Goal: Task Accomplishment & Management: Manage account settings

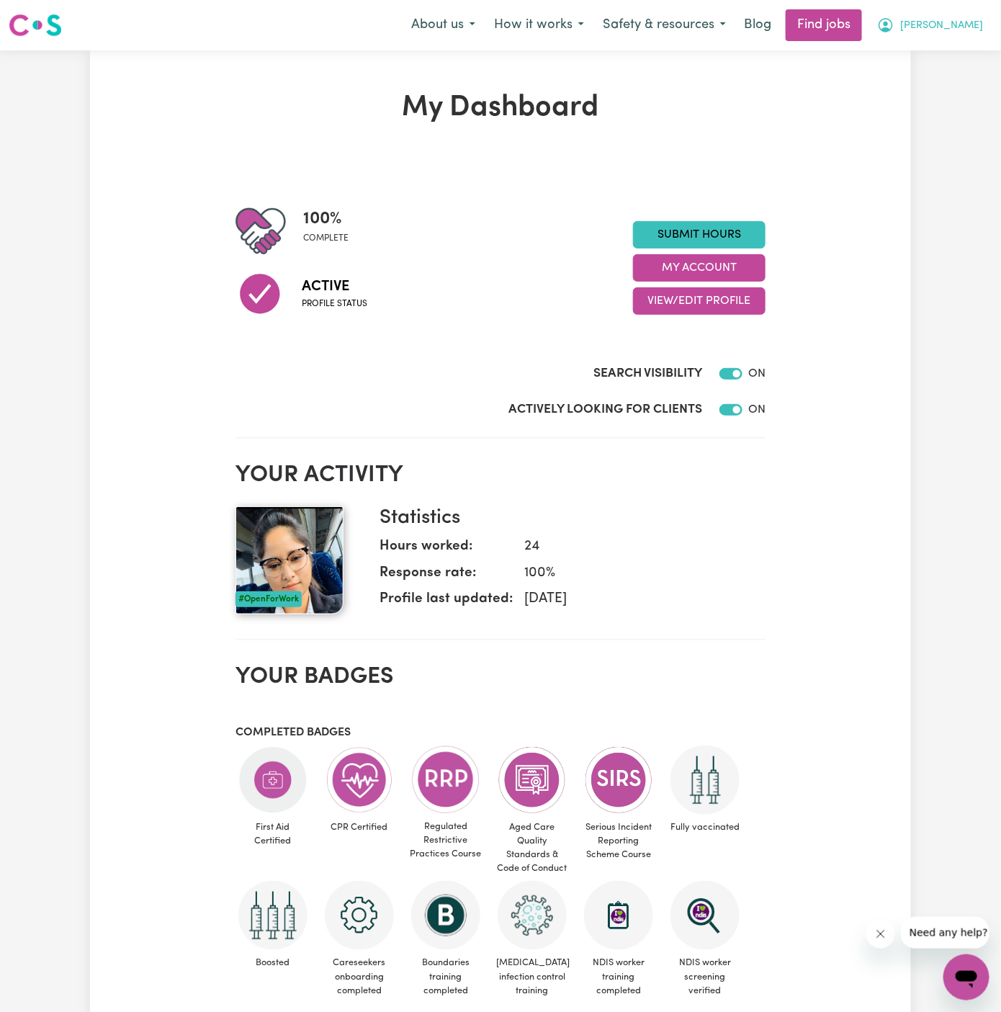
click at [954, 23] on span "[PERSON_NAME]" at bounding box center [941, 26] width 83 height 16
click at [954, 53] on link "My Account" at bounding box center [935, 55] width 114 height 27
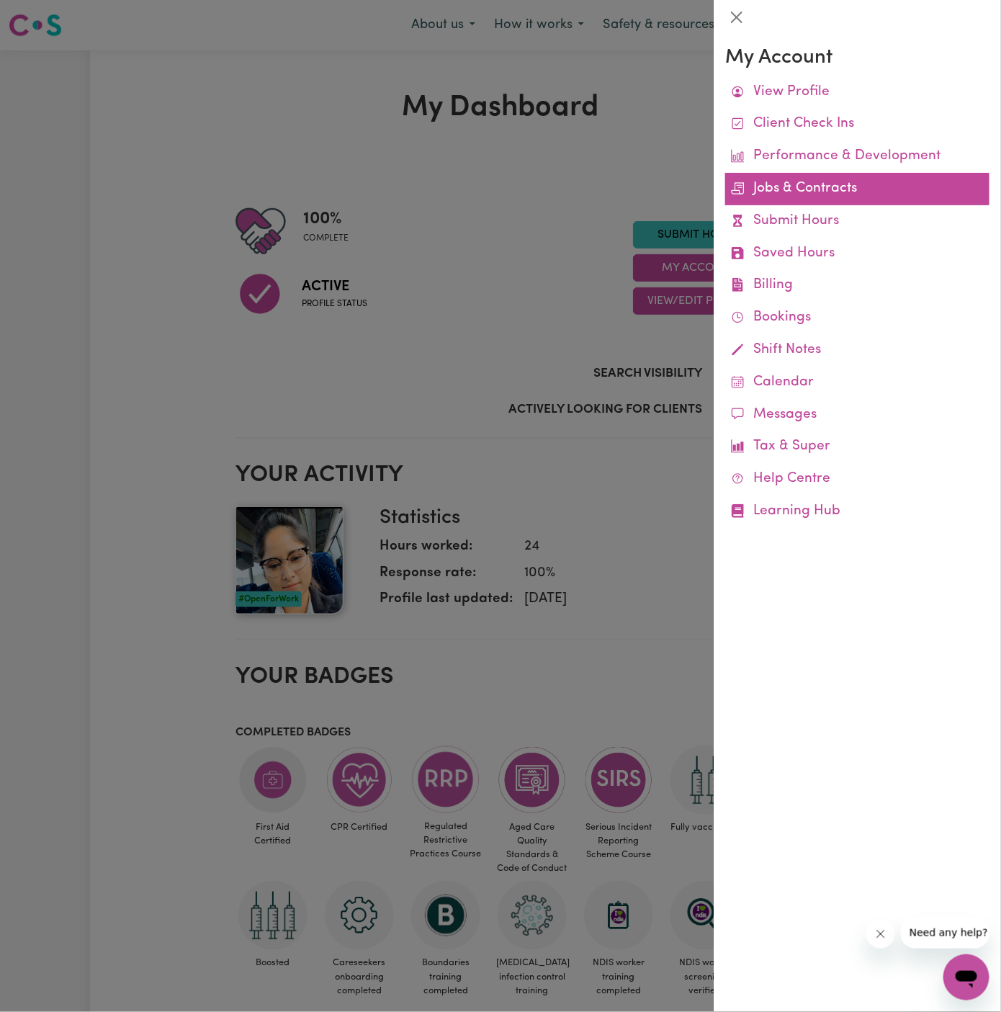
click at [802, 188] on link "Jobs & Contracts" at bounding box center [857, 189] width 264 height 32
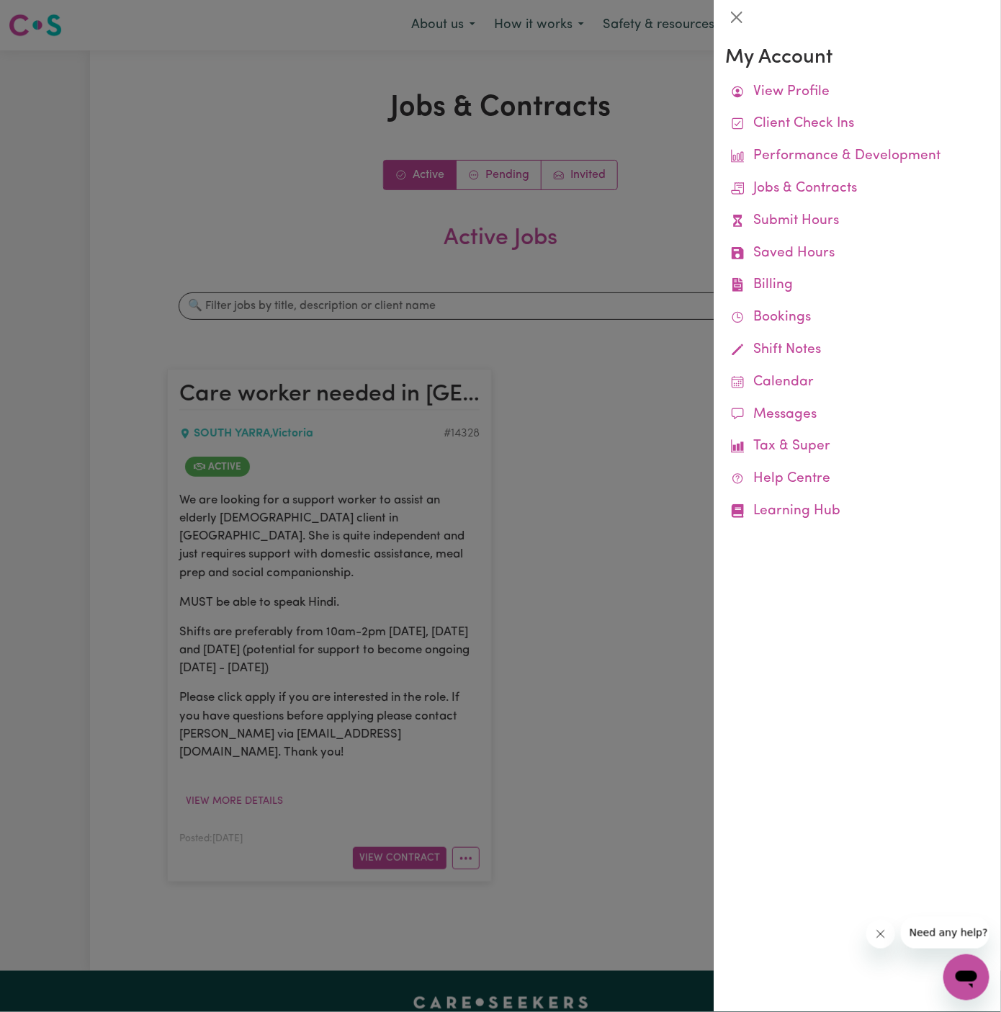
click at [493, 455] on div at bounding box center [500, 506] width 1001 height 1012
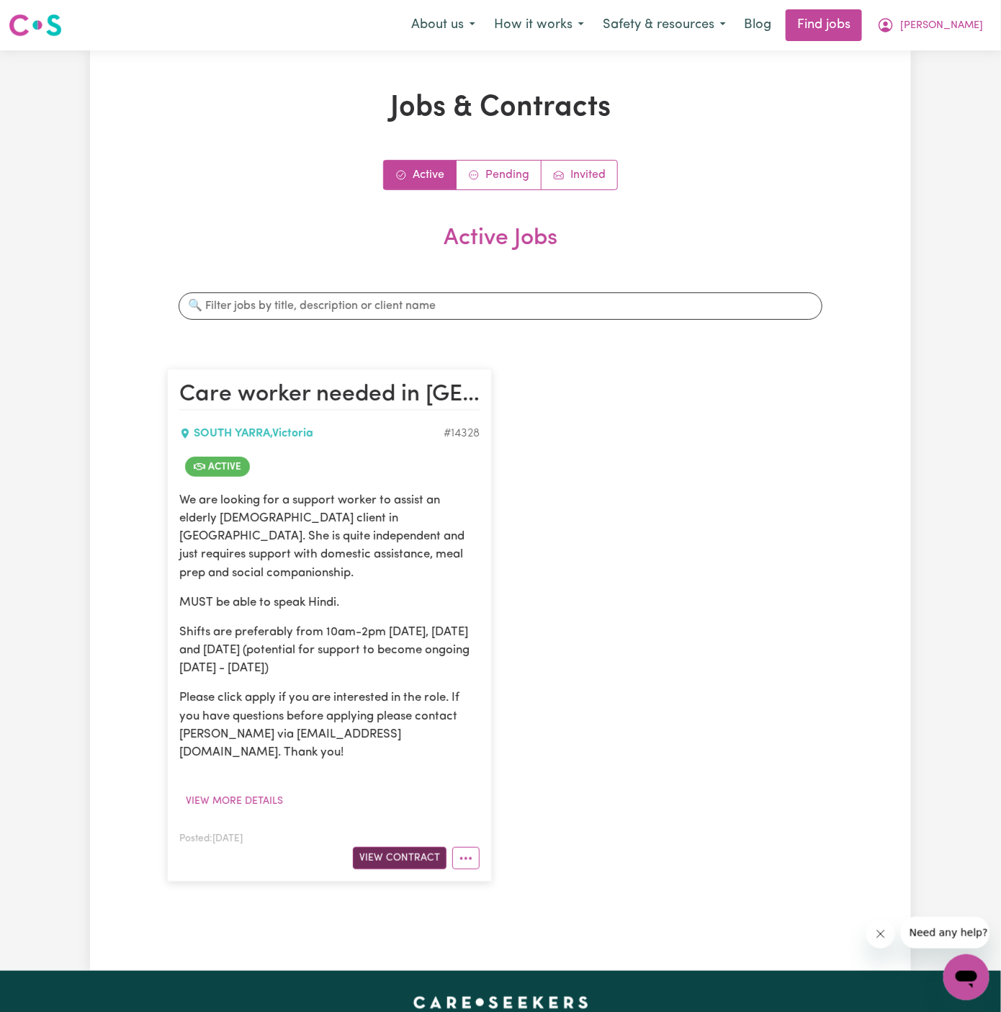
click at [418, 847] on button "View Contract" at bounding box center [400, 858] width 94 height 22
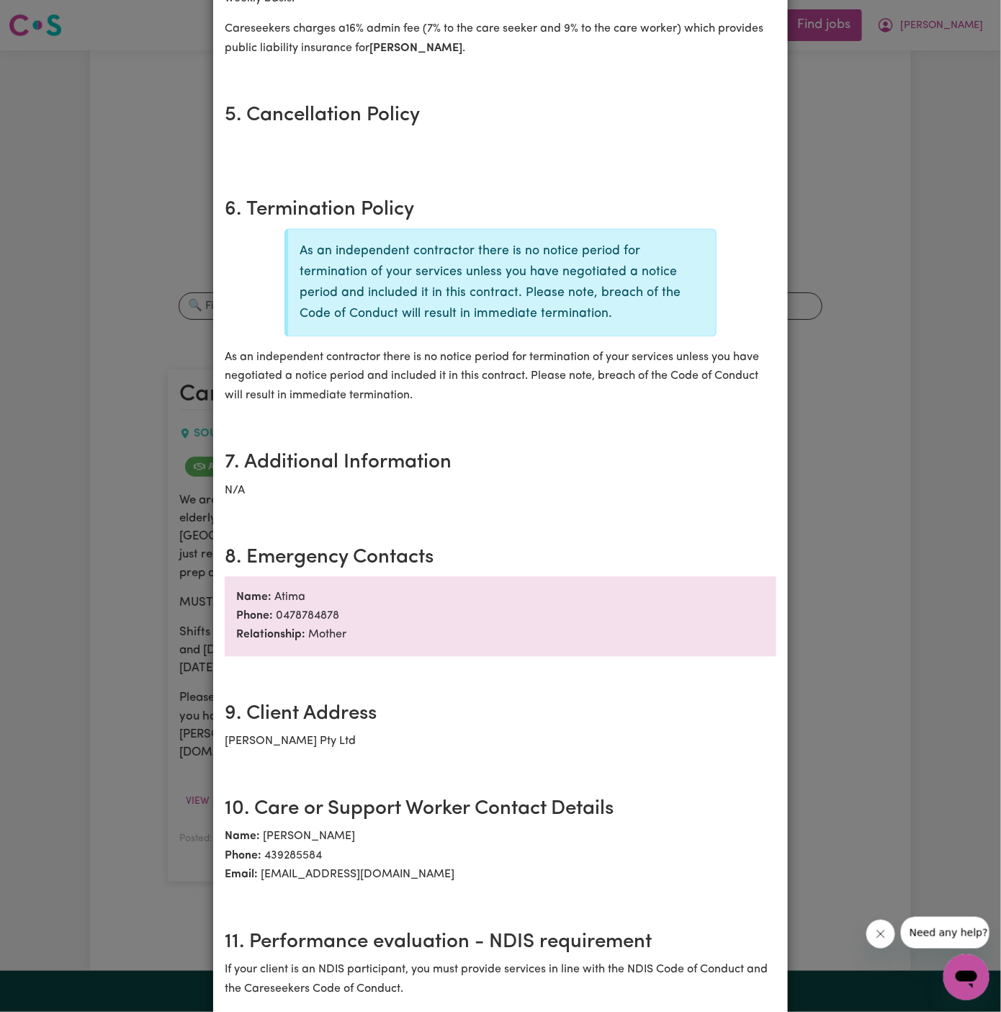
scroll to position [867, 0]
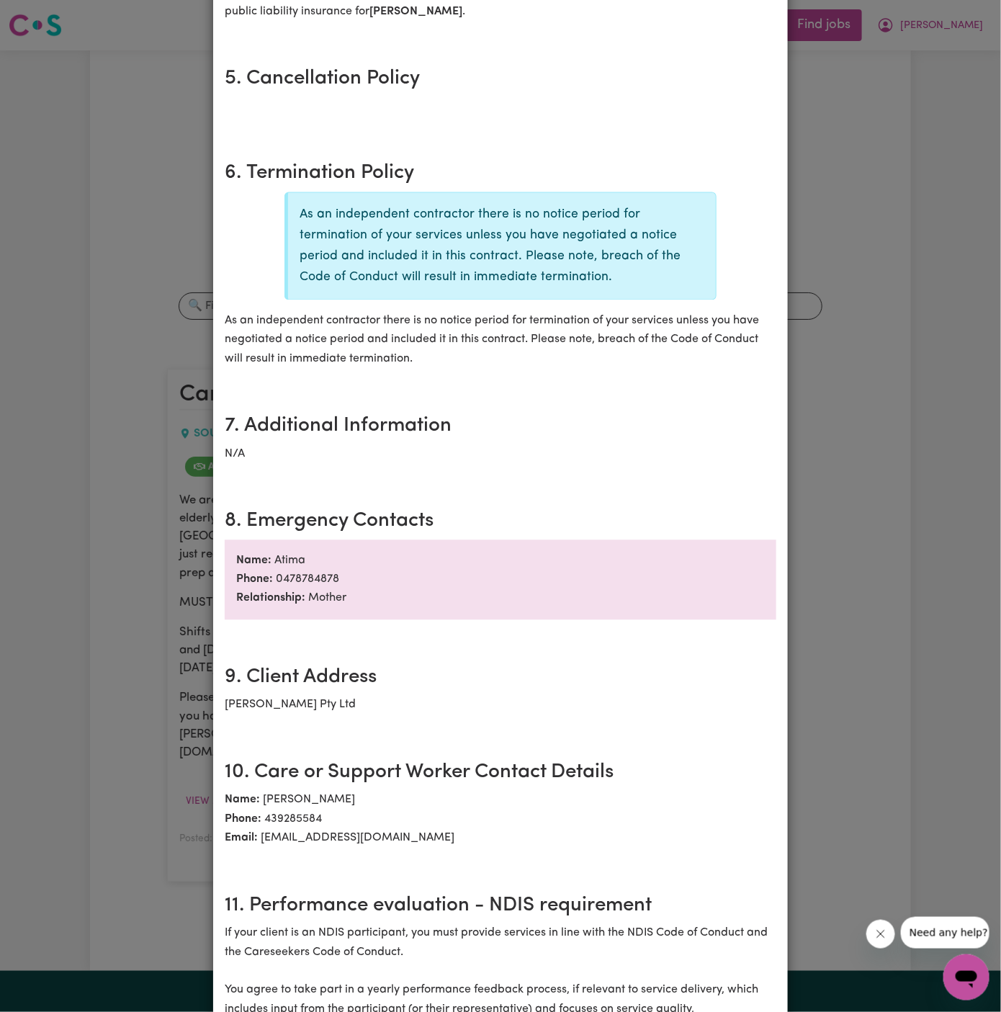
click at [290, 560] on p "Name: Atima Phone: 0478784878 Relationship: Mother" at bounding box center [501, 580] width 552 height 80
copy p "Atima"
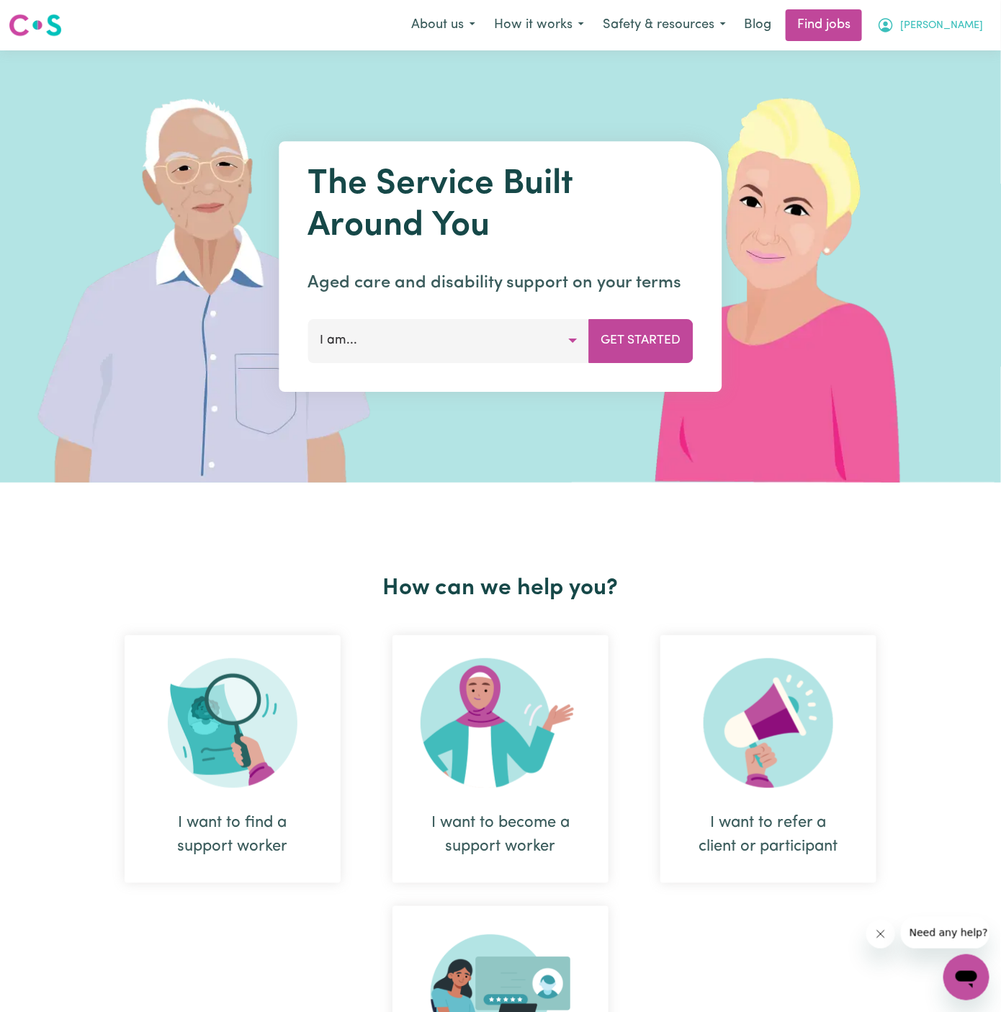
click at [976, 21] on span "[PERSON_NAME]" at bounding box center [941, 26] width 83 height 16
click at [975, 69] on link "My Dashboard" at bounding box center [935, 82] width 114 height 27
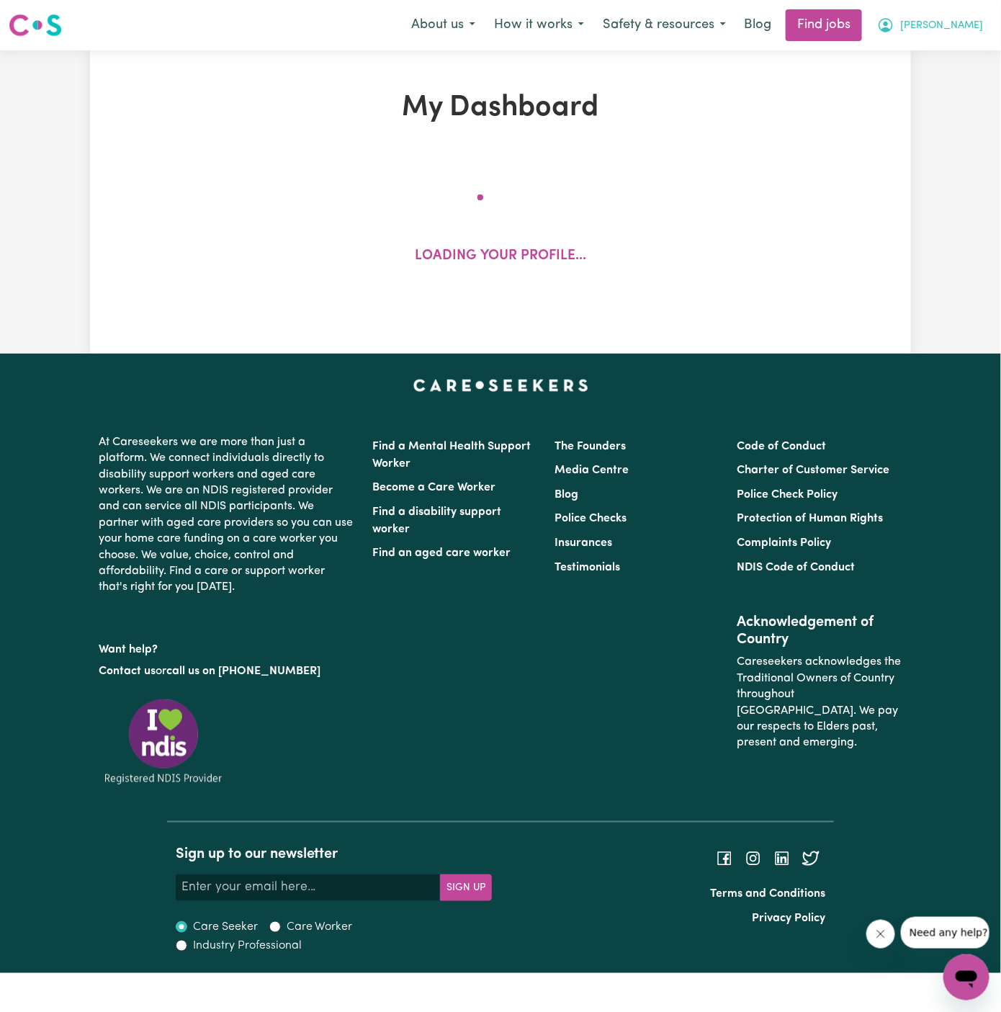
click at [975, 32] on span "[PERSON_NAME]" at bounding box center [941, 26] width 83 height 16
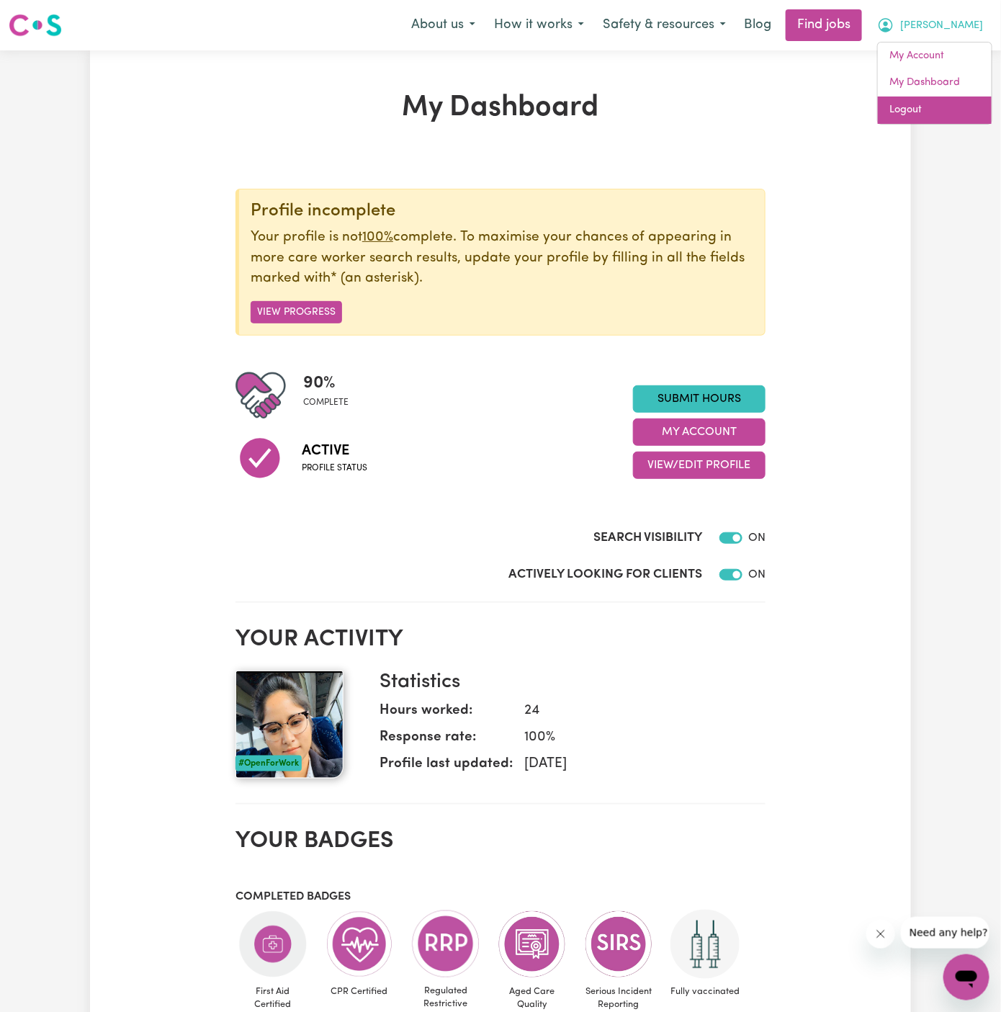
click at [962, 102] on link "Logout" at bounding box center [935, 110] width 114 height 27
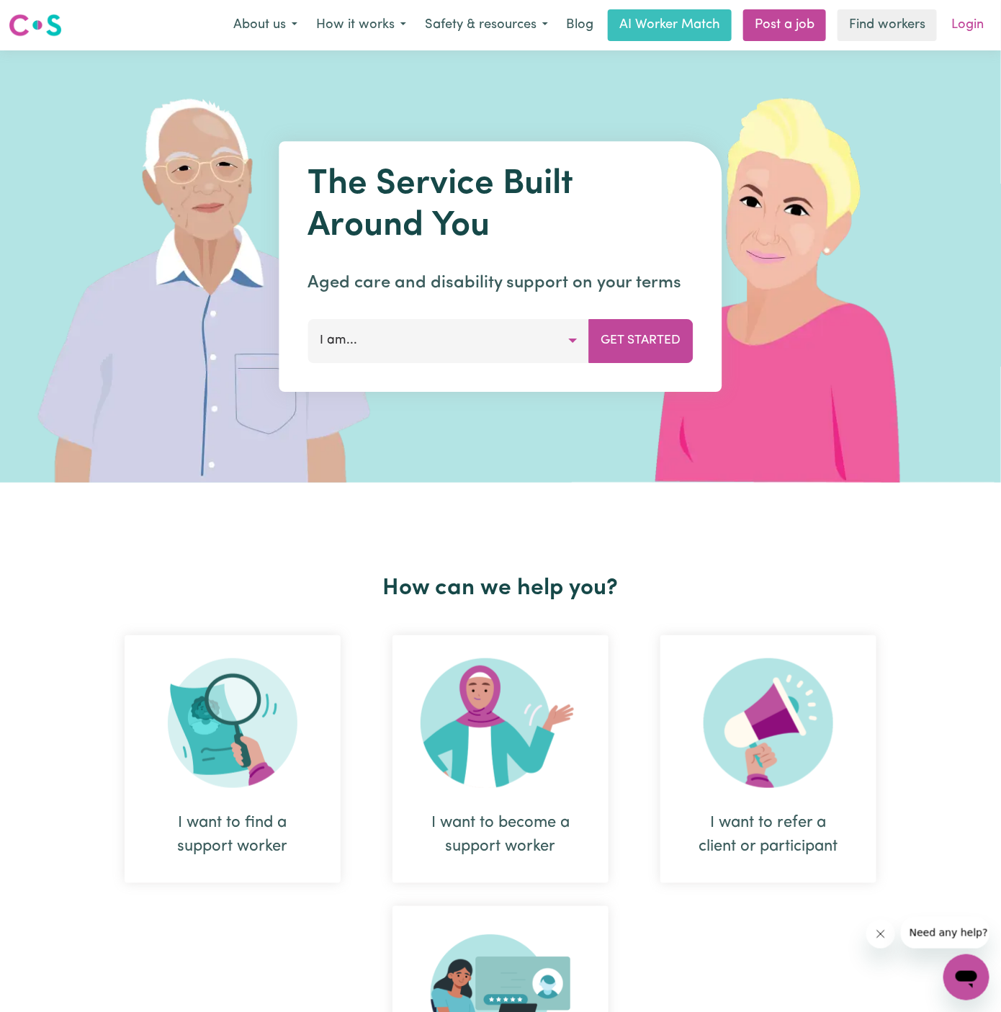
click at [970, 31] on link "Login" at bounding box center [968, 25] width 50 height 32
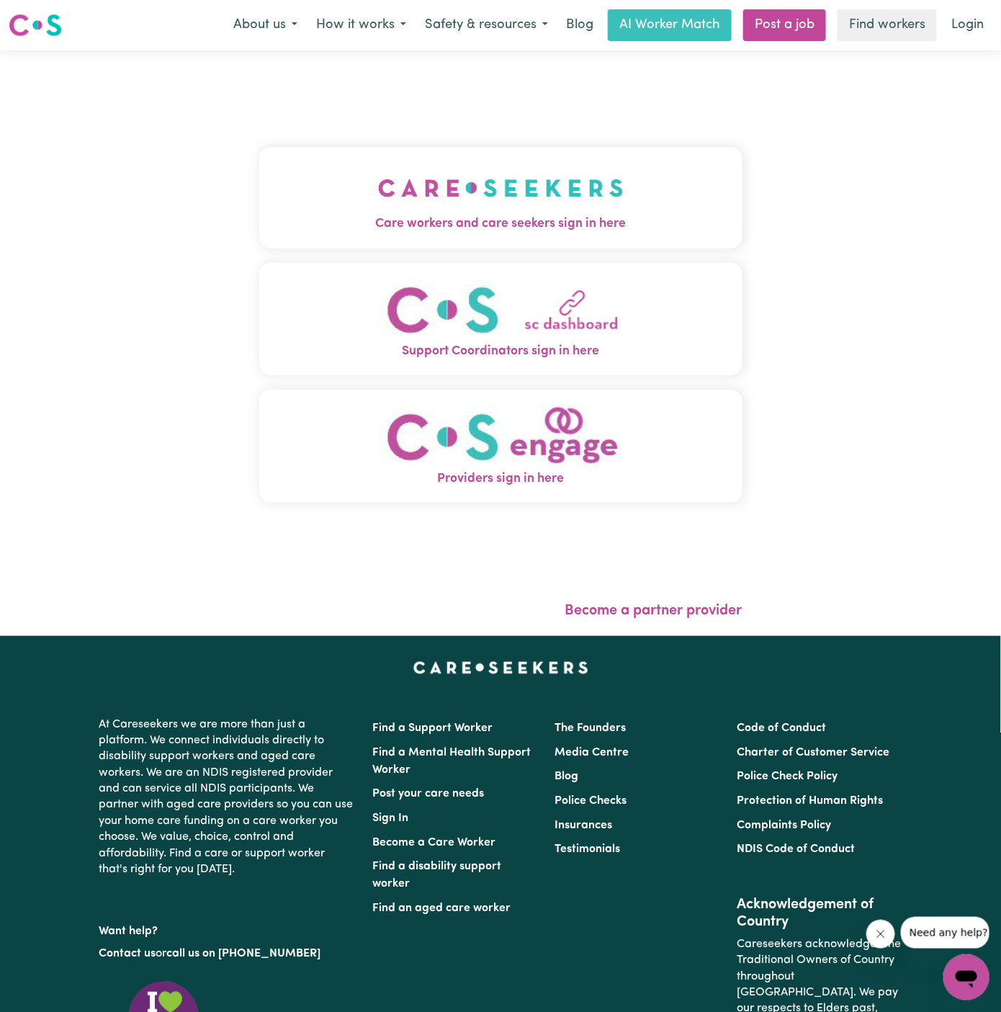
click at [514, 190] on img "Care workers and care seekers sign in here" at bounding box center [501, 187] width 246 height 53
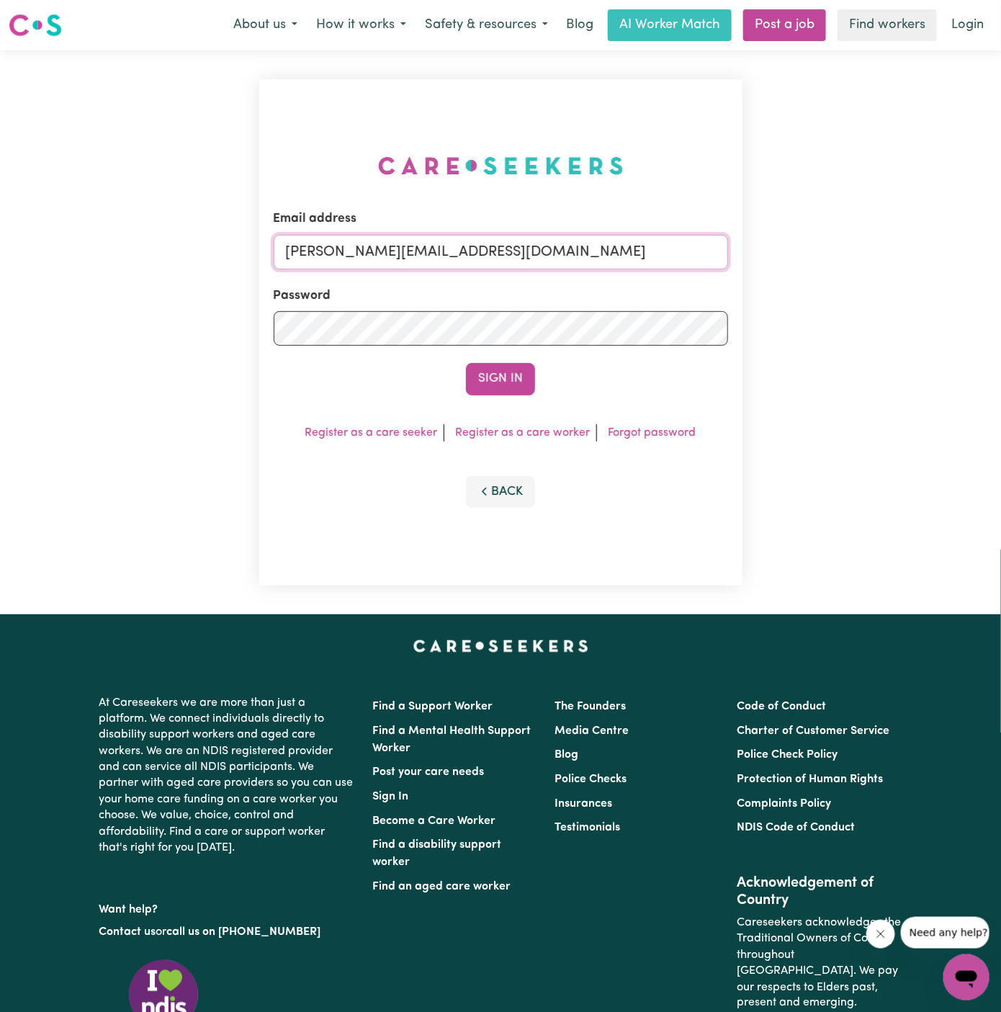
click at [495, 255] on input "[PERSON_NAME][EMAIL_ADDRESS][DOMAIN_NAME]" at bounding box center [501, 252] width 455 height 35
drag, startPoint x: 359, startPoint y: 256, endPoint x: 866, endPoint y: 259, distance: 507.1
click at [866, 259] on div "Email address [EMAIL_ADDRESS][DOMAIN_NAME] Password Sign In Register as a care …" at bounding box center [500, 332] width 1001 height 564
click at [466, 363] on button "Sign In" at bounding box center [500, 379] width 69 height 32
type input "superuser~[EMAIL_ADDRESS][DOMAIN_NAME]'"
